Goal: Communication & Community: Answer question/provide support

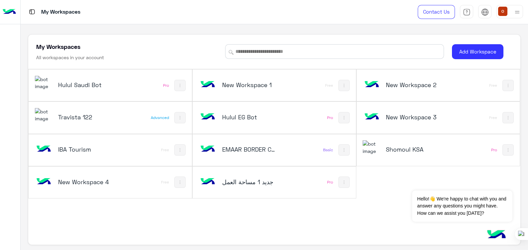
click at [51, 97] on div "Hulul Saudi Bot Pro" at bounding box center [110, 85] width 163 height 32
click at [48, 89] on img at bounding box center [44, 83] width 18 height 14
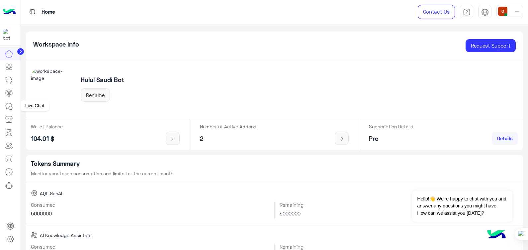
click at [12, 103] on icon at bounding box center [9, 106] width 8 height 8
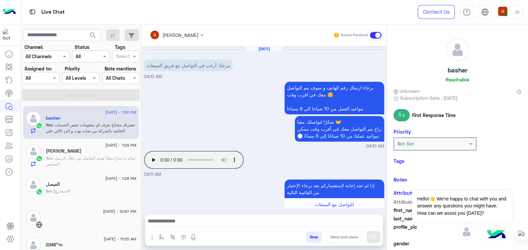
scroll to position [221, 0]
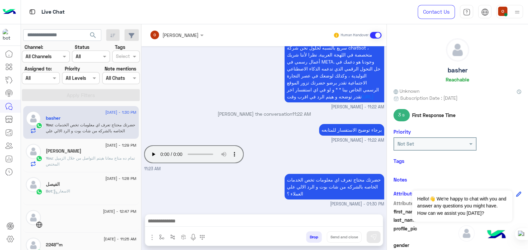
click at [80, 157] on span ": تمام ده متاح معانا هيتم التواصل من خلال الزميل المختص" at bounding box center [90, 160] width 89 height 11
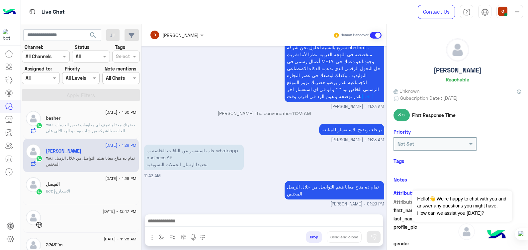
scroll to position [142, 0]
click at [500, 183] on button "Dismiss ✕" at bounding box center [492, 181] width 40 height 13
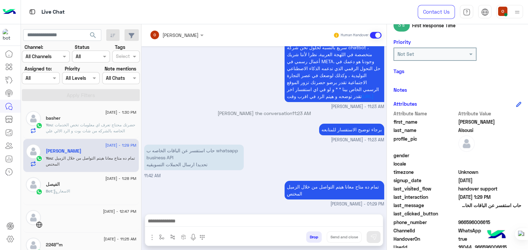
scroll to position [113, 0]
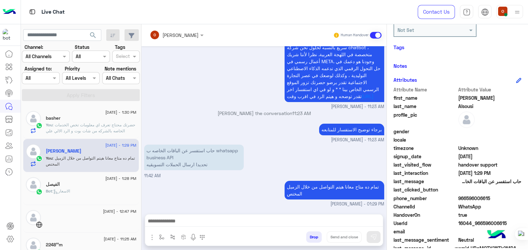
drag, startPoint x: 490, startPoint y: 196, endPoint x: 465, endPoint y: 196, distance: 24.6
click at [465, 196] on span "966596006615" at bounding box center [489, 197] width 63 height 7
copy span "596006615"
click at [99, 128] on span ": حضرتك محتاج تعرف اي معلومات تخص الخدمات الخاصه بالشركه من شات بوت و الرد الال…" at bounding box center [90, 130] width 89 height 17
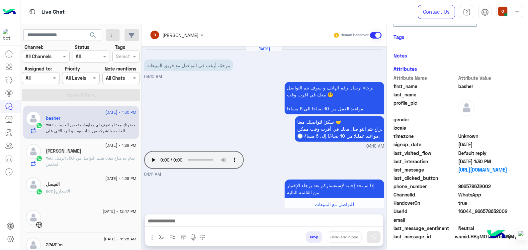
scroll to position [221, 0]
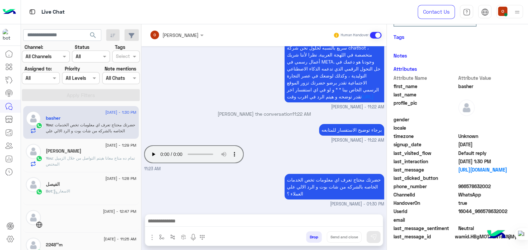
click at [74, 184] on div "الفيصل" at bounding box center [91, 184] width 91 height 7
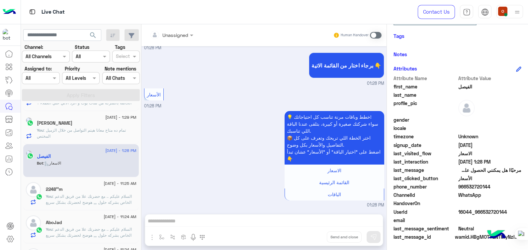
scroll to position [61, 0]
